Goal: Information Seeking & Learning: Check status

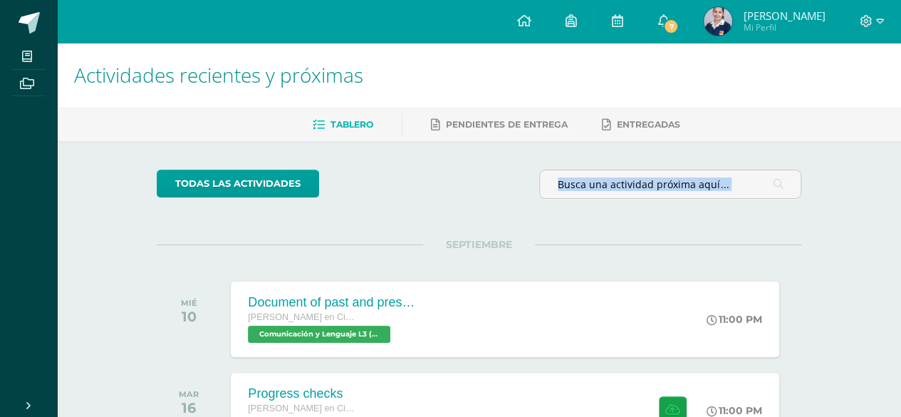
drag, startPoint x: 376, startPoint y: 186, endPoint x: 373, endPoint y: 230, distance: 44.2
click at [373, 230] on div "todas las Actividades No tienes actividades Échale un vistazo a los demás perío…" at bounding box center [479, 335] width 702 height 388
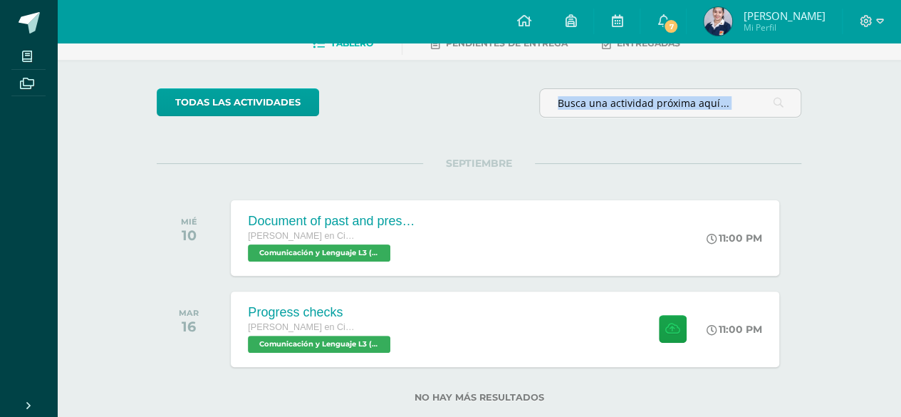
scroll to position [112, 0]
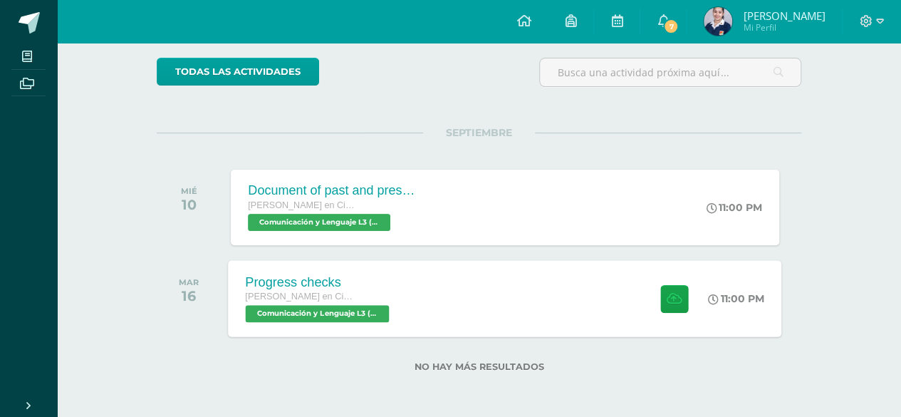
click at [478, 316] on div "Progress checks Quinto Quinto Bachillerato en Ciencias y Letras Comunicación y …" at bounding box center [506, 298] width 554 height 76
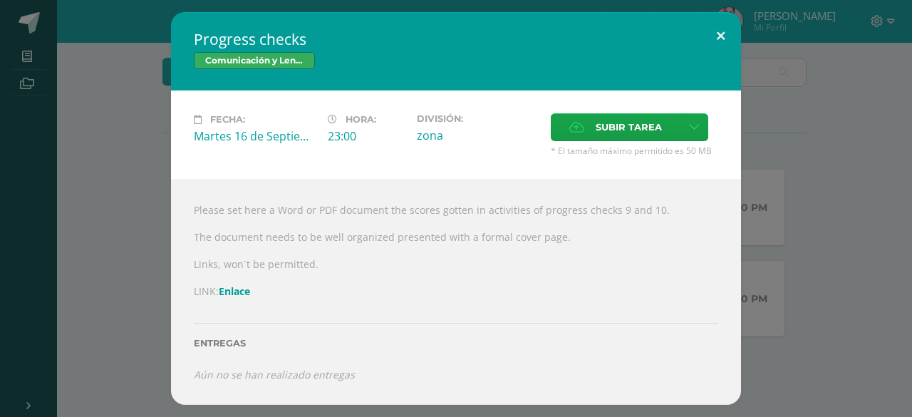
click at [721, 33] on button at bounding box center [720, 36] width 41 height 48
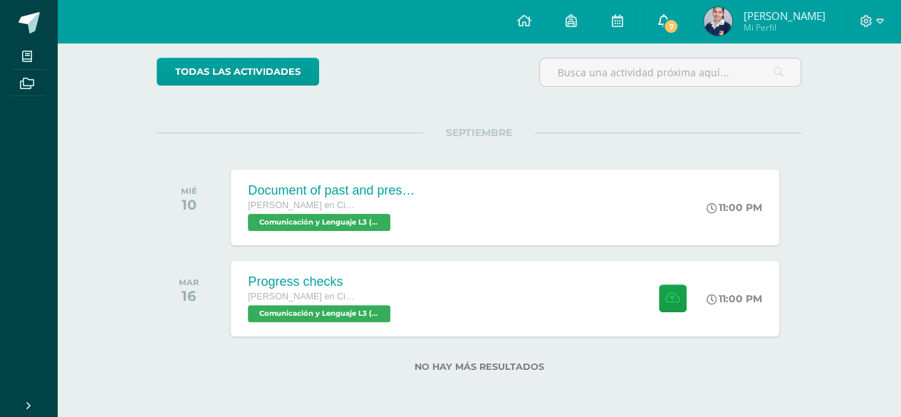
click at [663, 25] on span "7" at bounding box center [671, 27] width 16 height 16
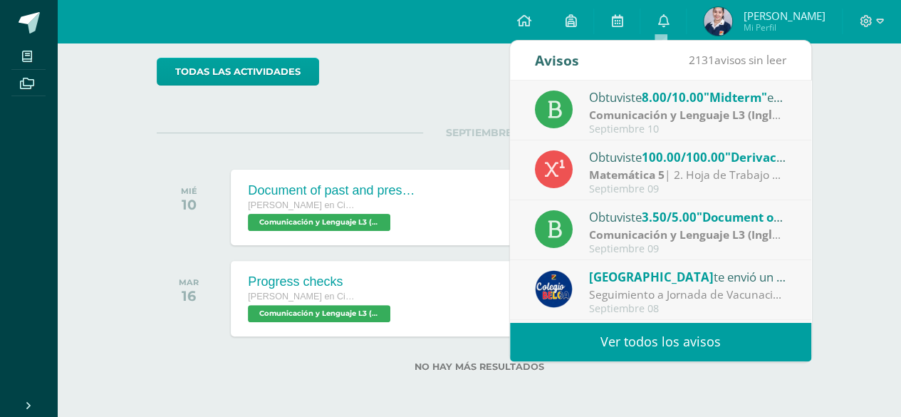
click at [757, 99] on span ""Midterm"" at bounding box center [735, 97] width 63 height 16
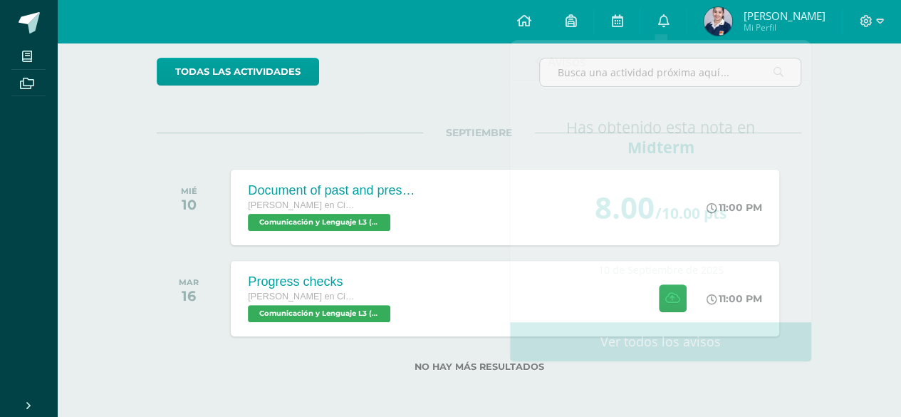
click at [415, 108] on div "todas las Actividades No tienes actividades Échale un vistazo a los demás perío…" at bounding box center [479, 223] width 702 height 388
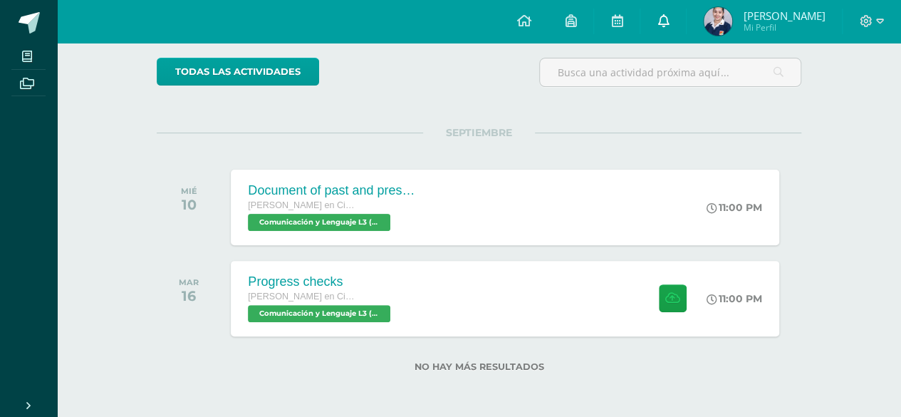
click at [666, 26] on link "0" at bounding box center [664, 21] width 46 height 43
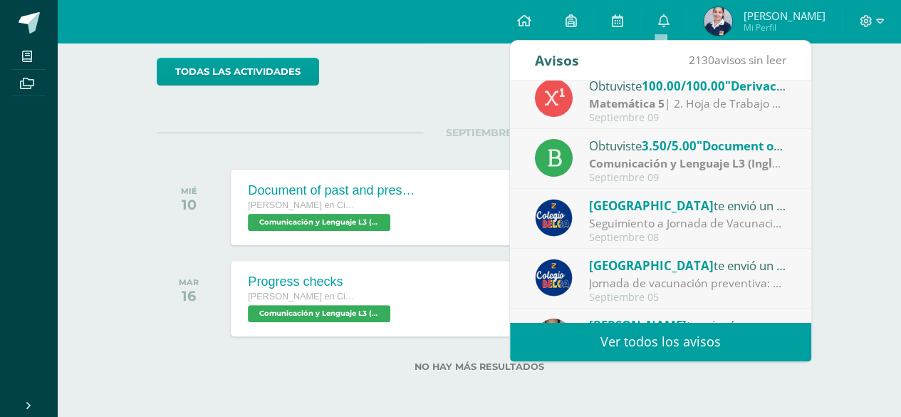
scroll to position [0, 0]
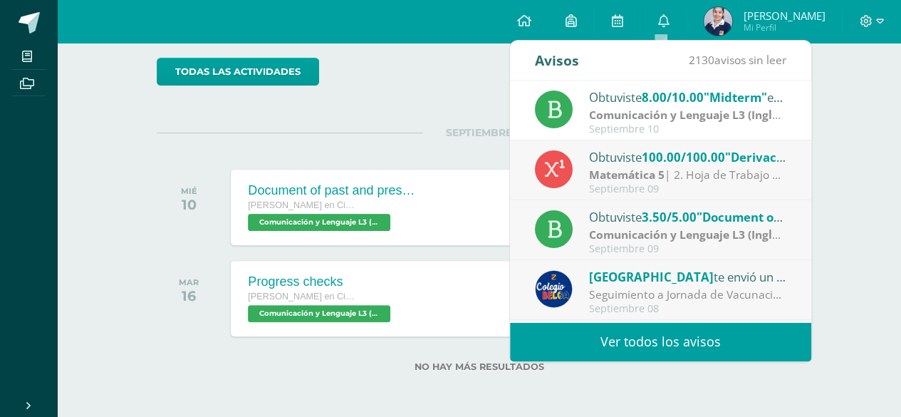
click at [735, 152] on span ""Derivación Implícita."" at bounding box center [792, 157] width 135 height 16
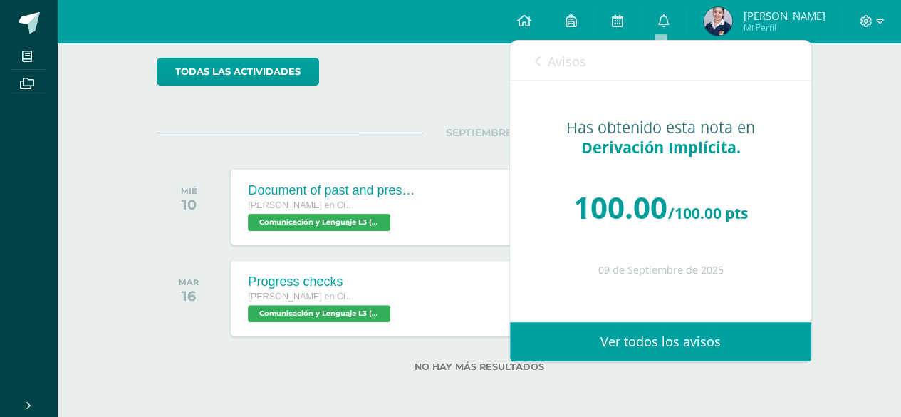
click at [542, 63] on link "Avisos" at bounding box center [560, 61] width 51 height 41
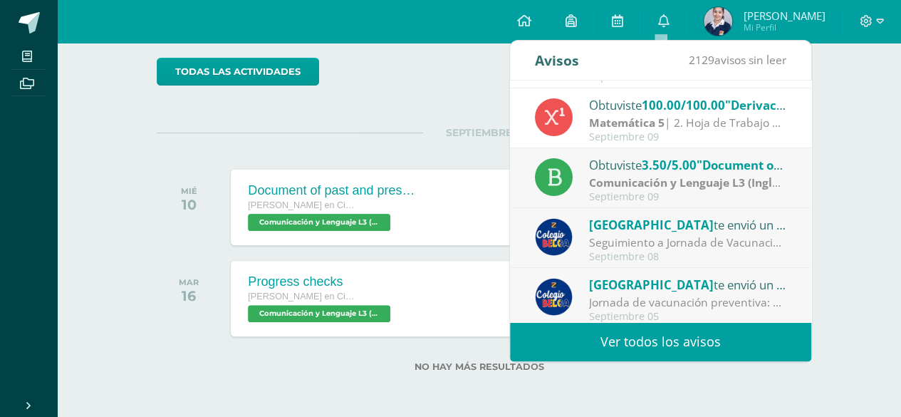
scroll to position [71, 0]
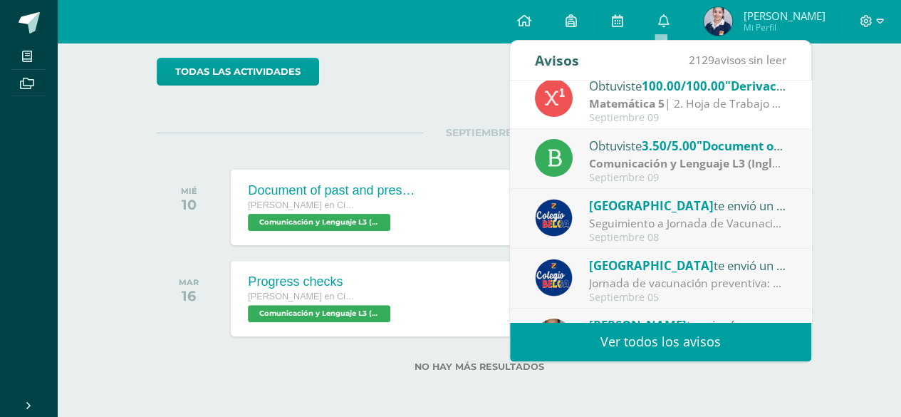
click at [721, 165] on strong "Comunicación y Lenguaje L3 (Inglés) 5" at bounding box center [693, 163] width 208 height 16
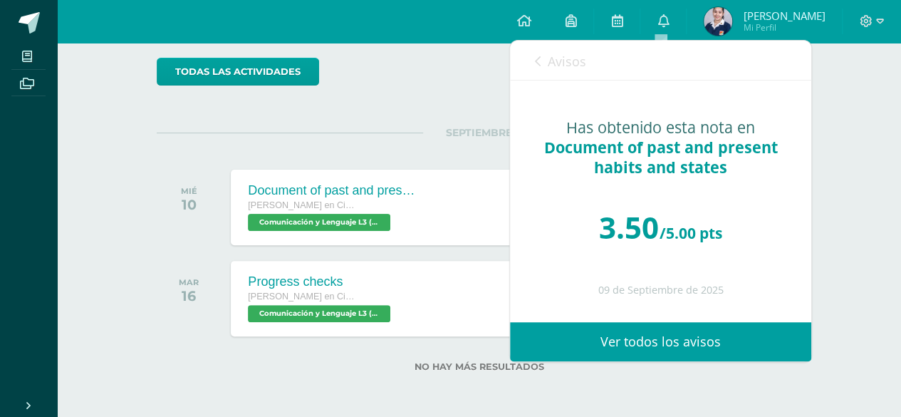
click at [651, 343] on link "Ver todos los avisos" at bounding box center [660, 341] width 301 height 39
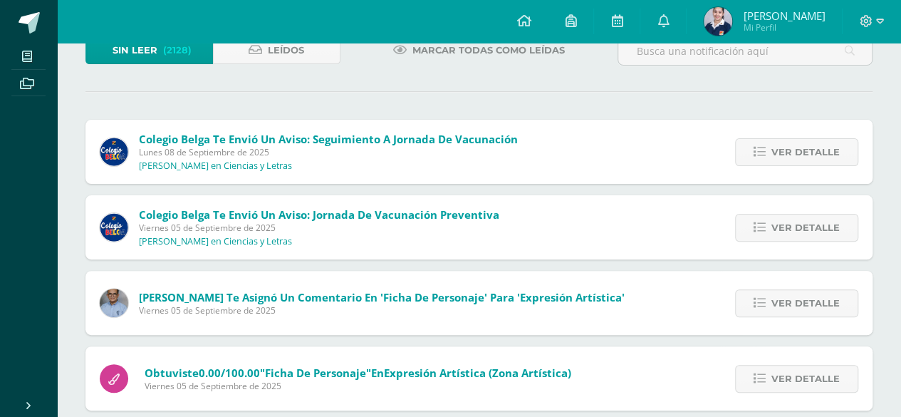
scroll to position [71, 0]
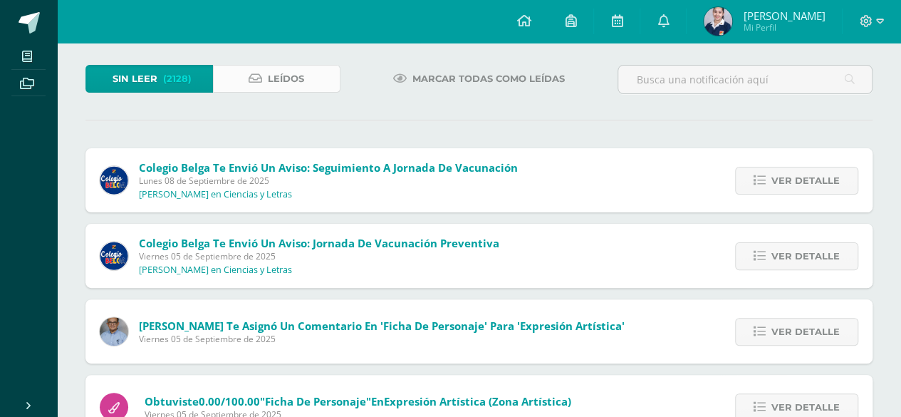
click at [253, 68] on link "Leídos" at bounding box center [277, 79] width 128 height 28
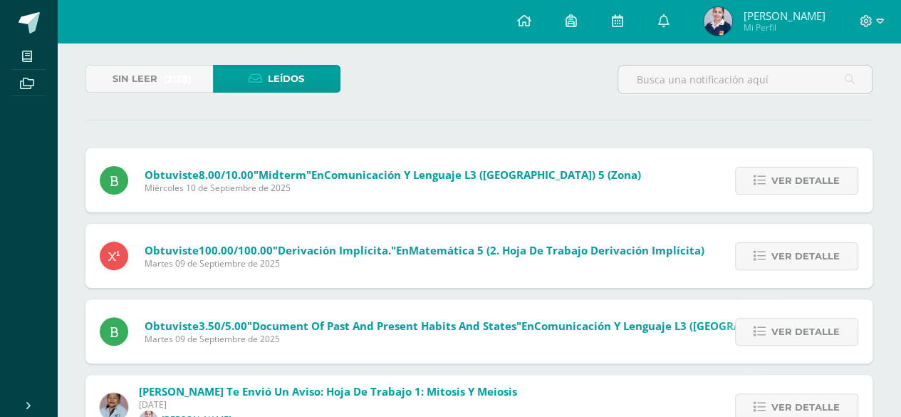
scroll to position [285, 0]
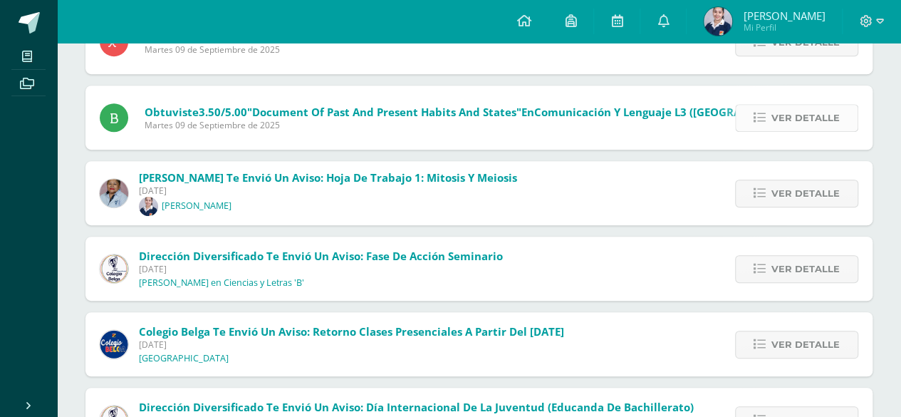
click at [775, 113] on span "Ver detalle" at bounding box center [806, 118] width 68 height 26
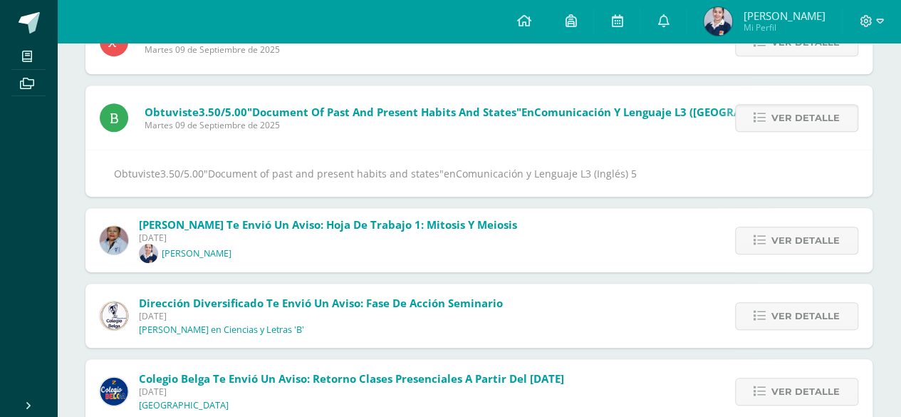
click at [292, 167] on span ""Document of past and present habits and states"" at bounding box center [324, 174] width 240 height 14
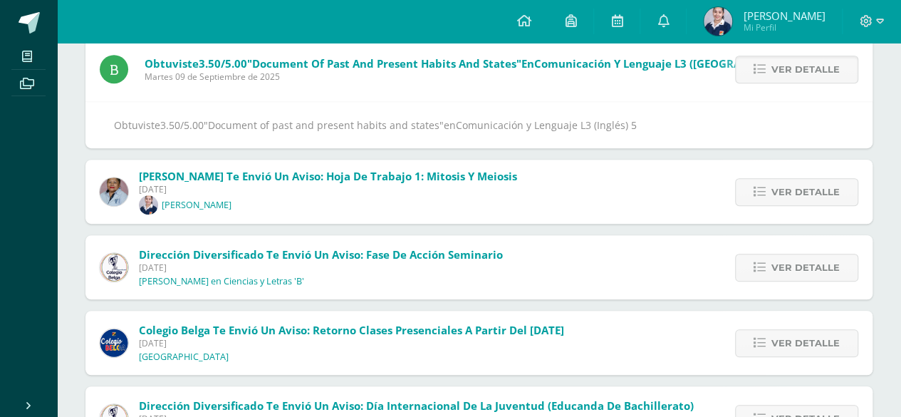
scroll to position [356, 0]
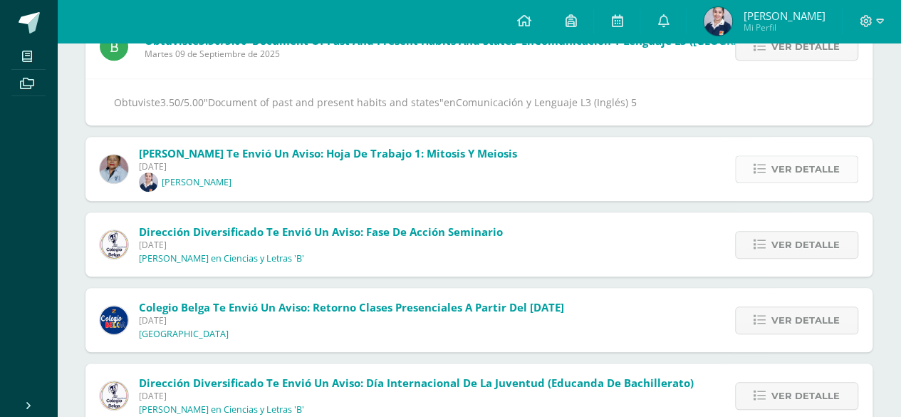
click at [780, 170] on span "Ver detalle" at bounding box center [806, 169] width 68 height 26
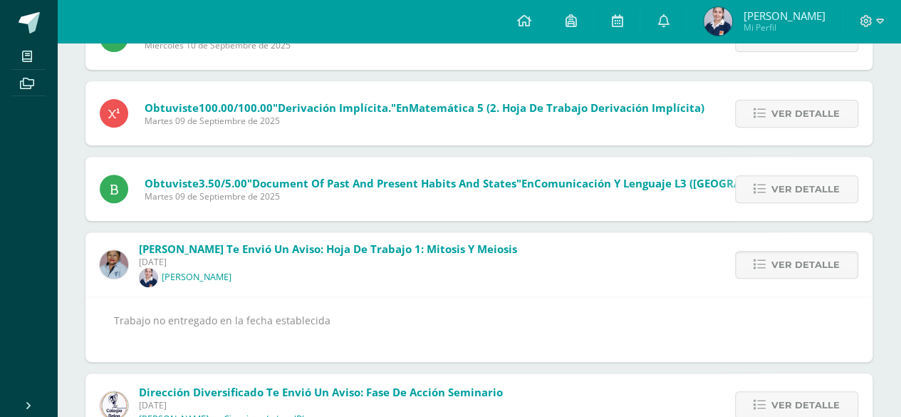
scroll to position [71, 0]
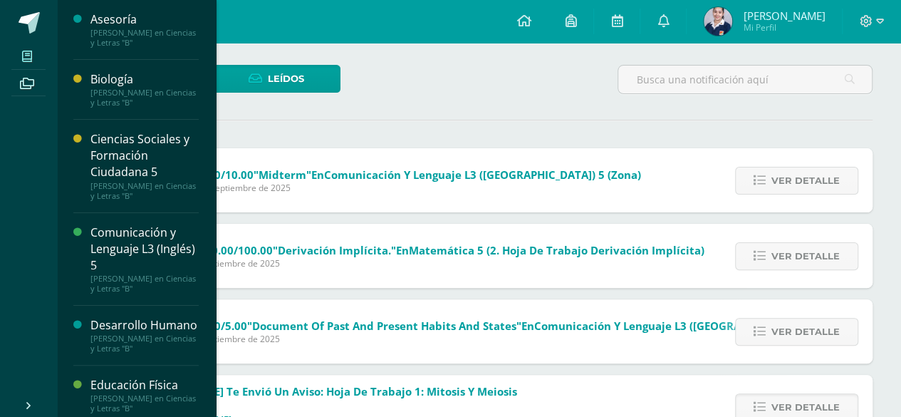
click at [24, 55] on icon at bounding box center [27, 56] width 10 height 11
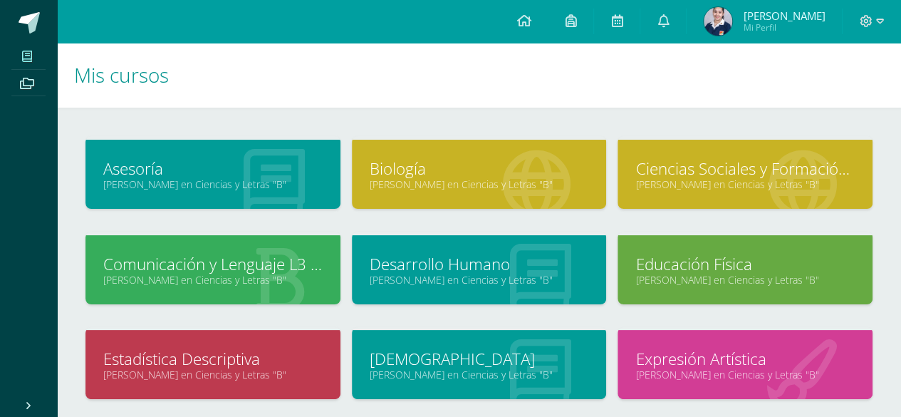
click at [219, 264] on link "Comunicación y Lenguaje L3 (Inglés) 5" at bounding box center [212, 264] width 219 height 22
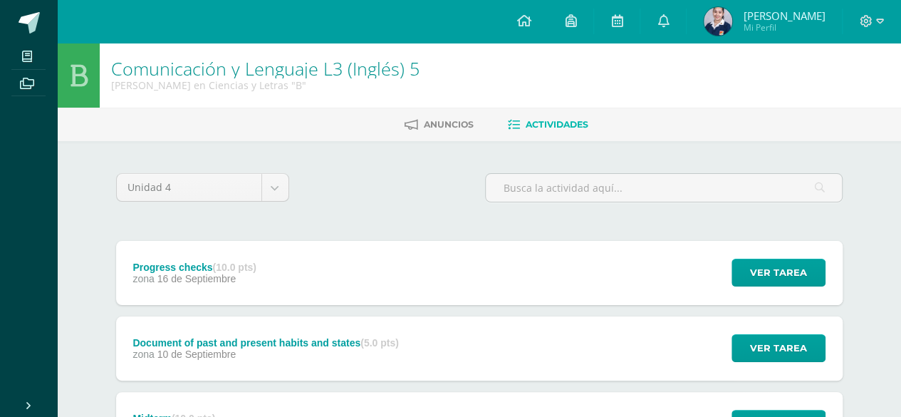
scroll to position [71, 0]
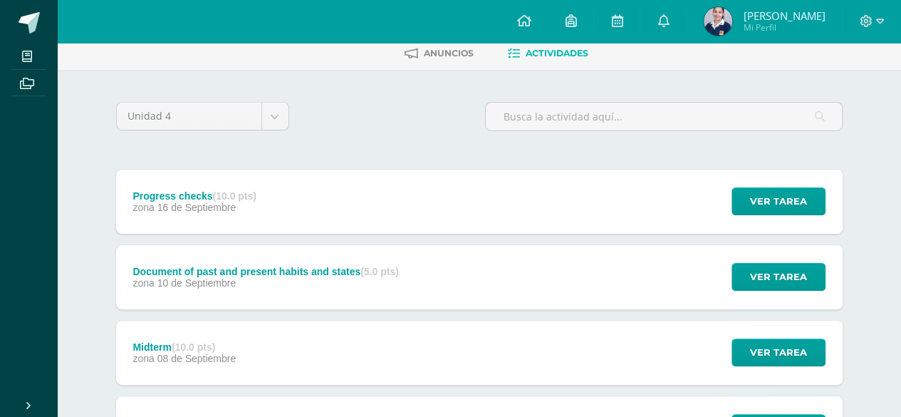
click at [244, 286] on div "zona 10 de Septiembre" at bounding box center [266, 282] width 266 height 11
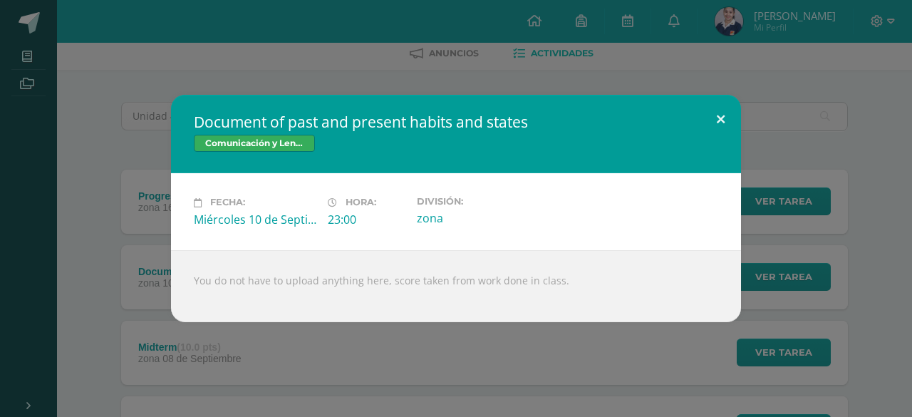
click at [719, 118] on button at bounding box center [720, 119] width 41 height 48
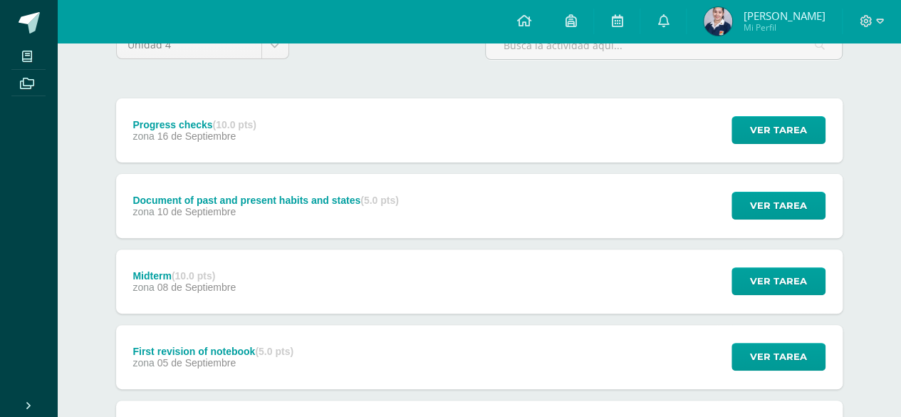
scroll to position [283, 0]
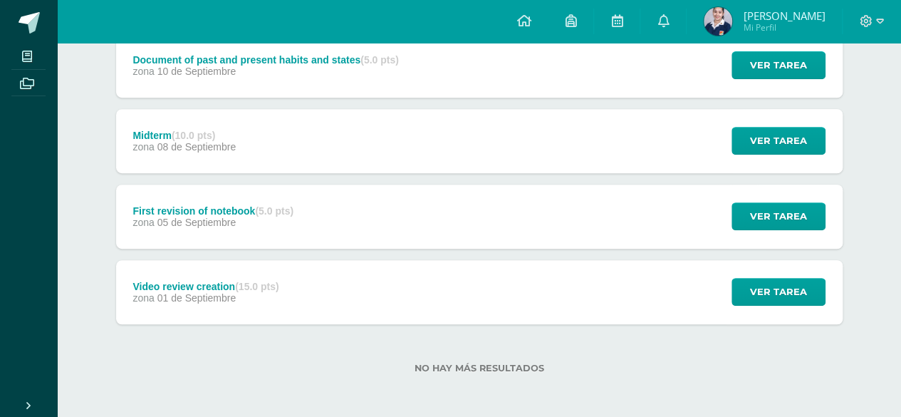
click at [255, 217] on div "zona 05 de Septiembre" at bounding box center [213, 222] width 161 height 11
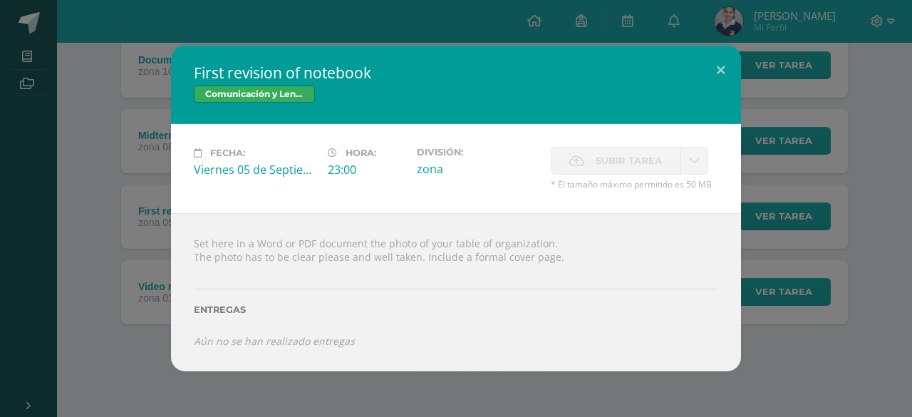
click at [114, 229] on div "First revision of notebook Comunicación y Lenguaje L3 (Inglés) 5 Fecha: Viernes…" at bounding box center [456, 208] width 901 height 325
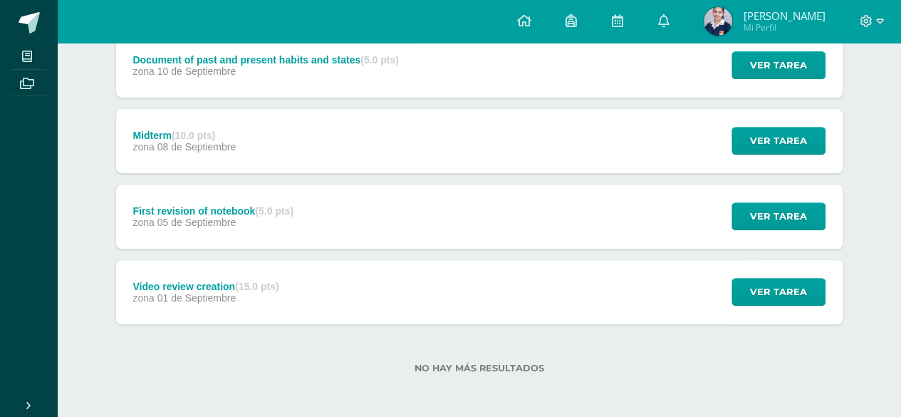
click at [247, 292] on div "zona 01 de Septiembre" at bounding box center [206, 297] width 146 height 11
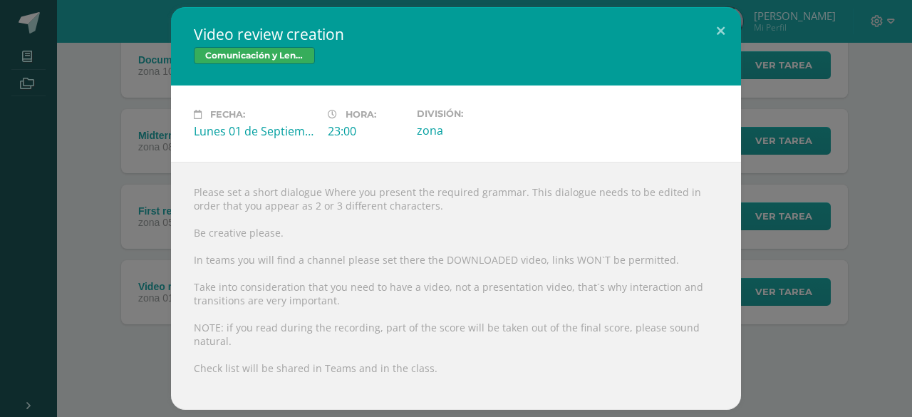
click at [113, 224] on div "Video review creation Comunicación y Lenguaje L3 (Inglés) 5 Fecha: Lunes 01 de …" at bounding box center [456, 208] width 901 height 403
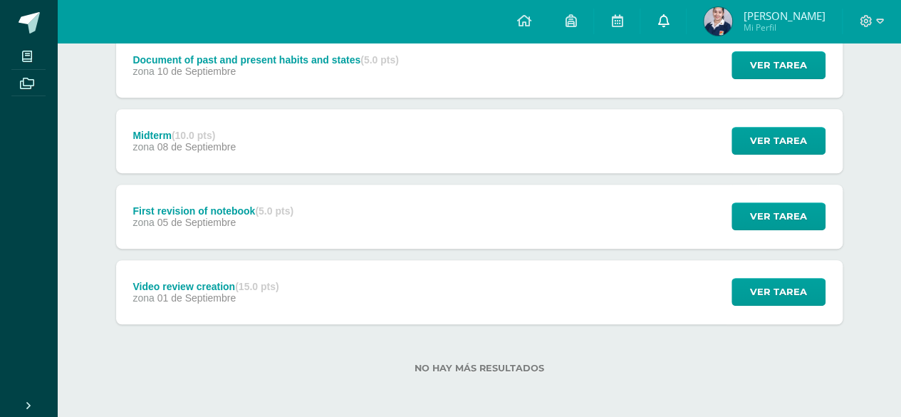
click at [664, 21] on icon at bounding box center [663, 20] width 11 height 13
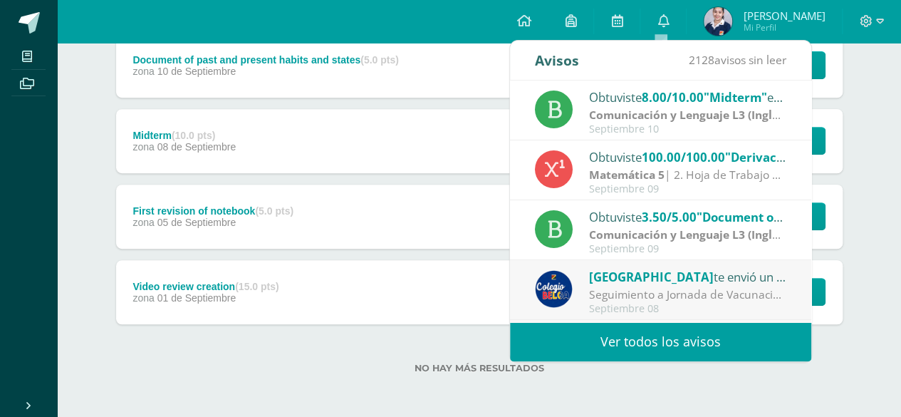
click at [581, 111] on div "Obtuviste 8.00/10.00 "Midterm" en Comunicación y Lenguaje L3 (Inglés) 5 Comunic…" at bounding box center [661, 111] width 252 height 47
